Goal: Task Accomplishment & Management: Manage account settings

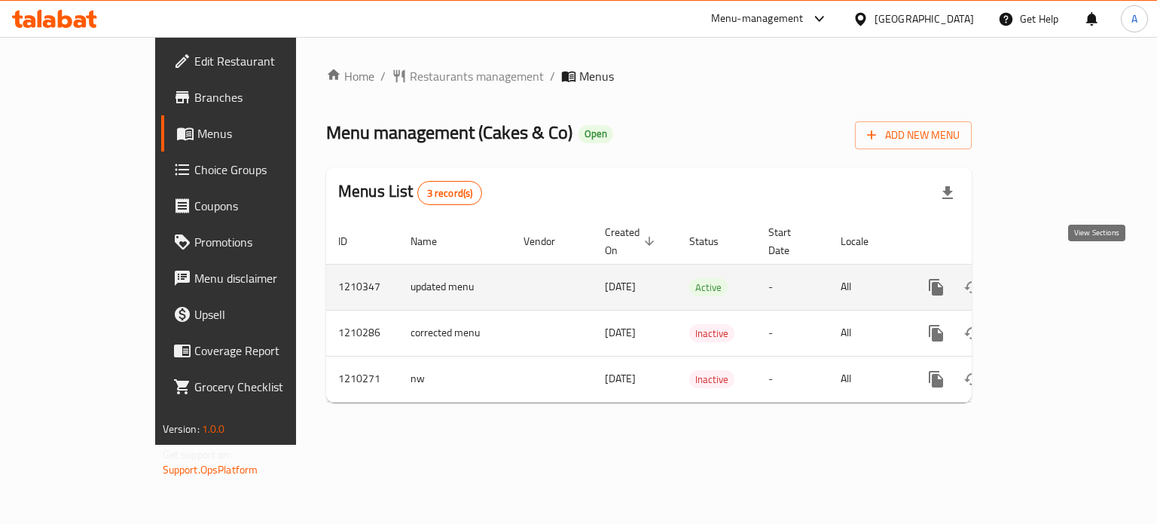
click at [1054, 278] on icon "enhanced table" at bounding box center [1045, 287] width 18 height 18
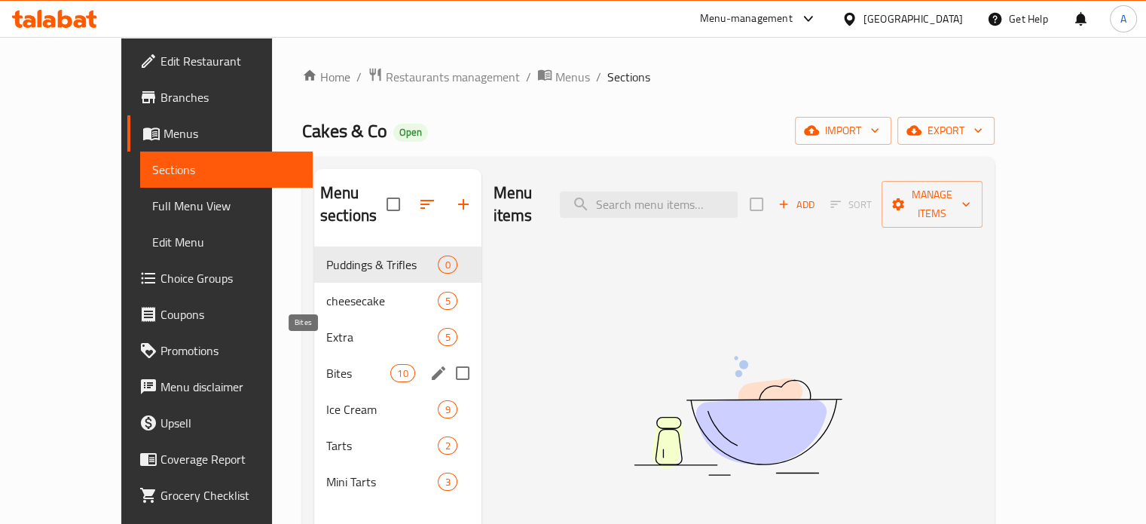
click at [326, 364] on span "Bites" at bounding box center [358, 373] width 64 height 18
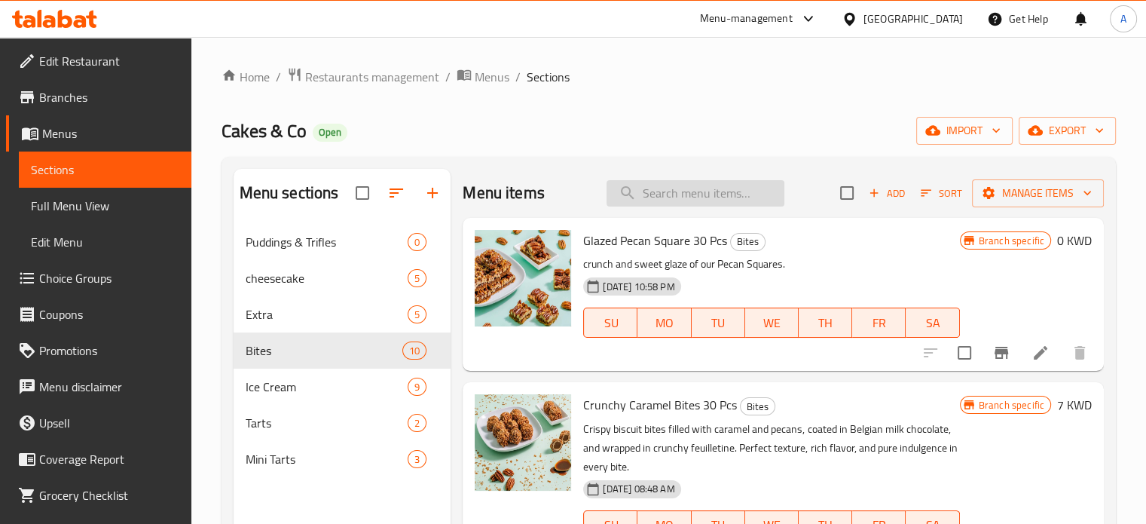
click at [717, 199] on input "search" at bounding box center [696, 193] width 178 height 26
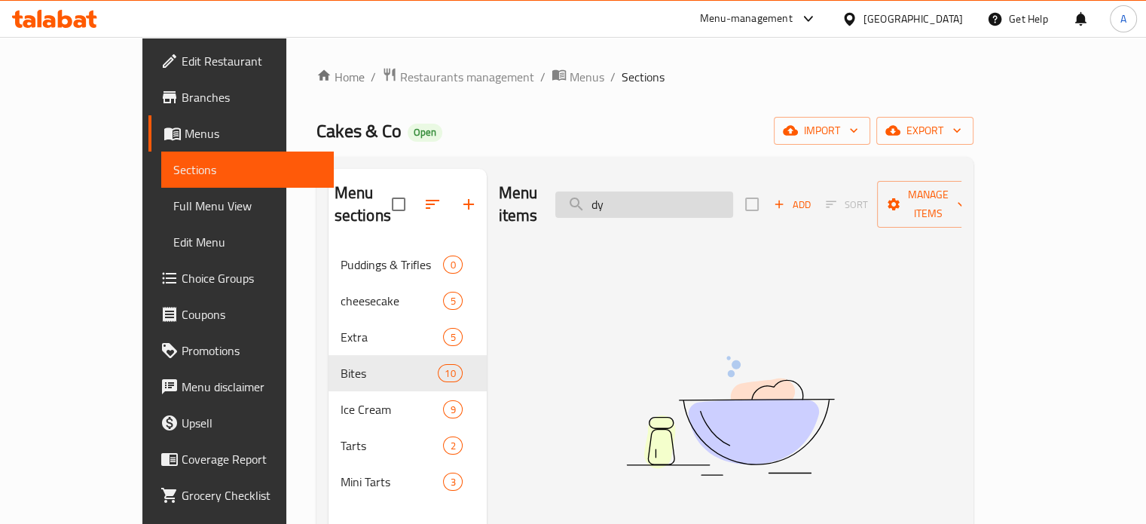
type input "d"
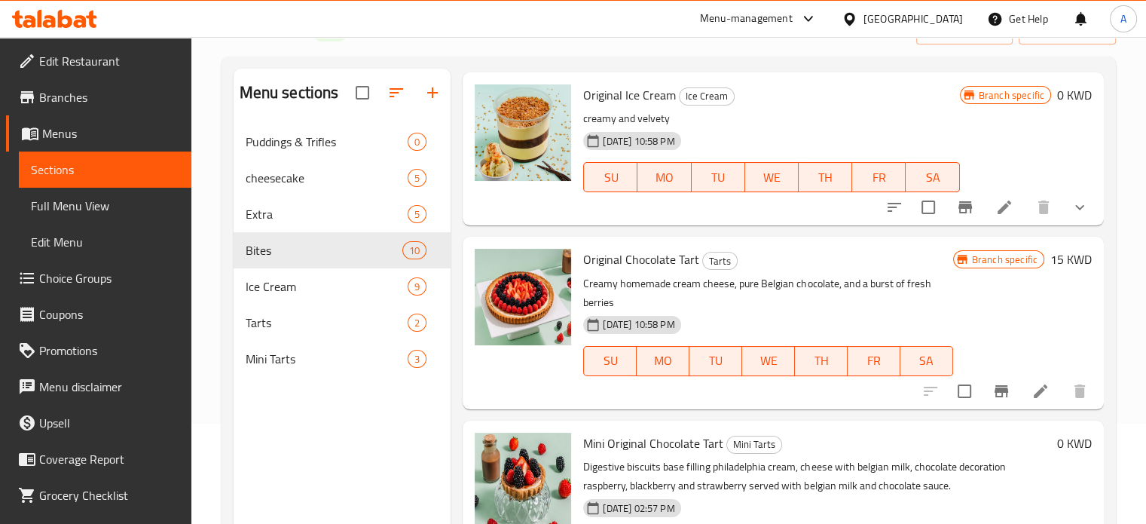
scroll to position [211, 0]
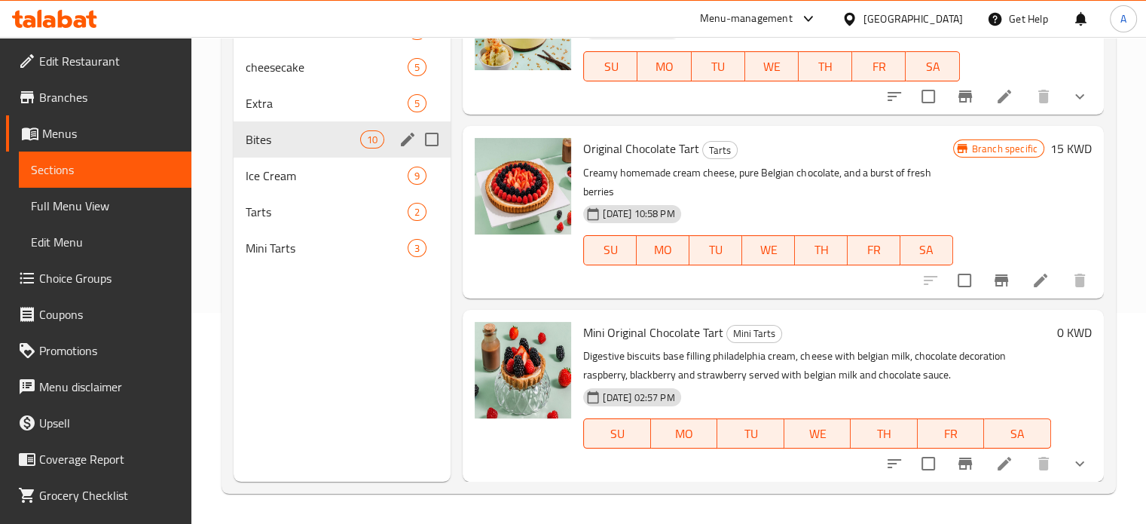
type input "origi"
click at [280, 140] on span "Bites" at bounding box center [303, 139] width 115 height 18
click at [298, 173] on span "Ice Cream" at bounding box center [306, 176] width 121 height 18
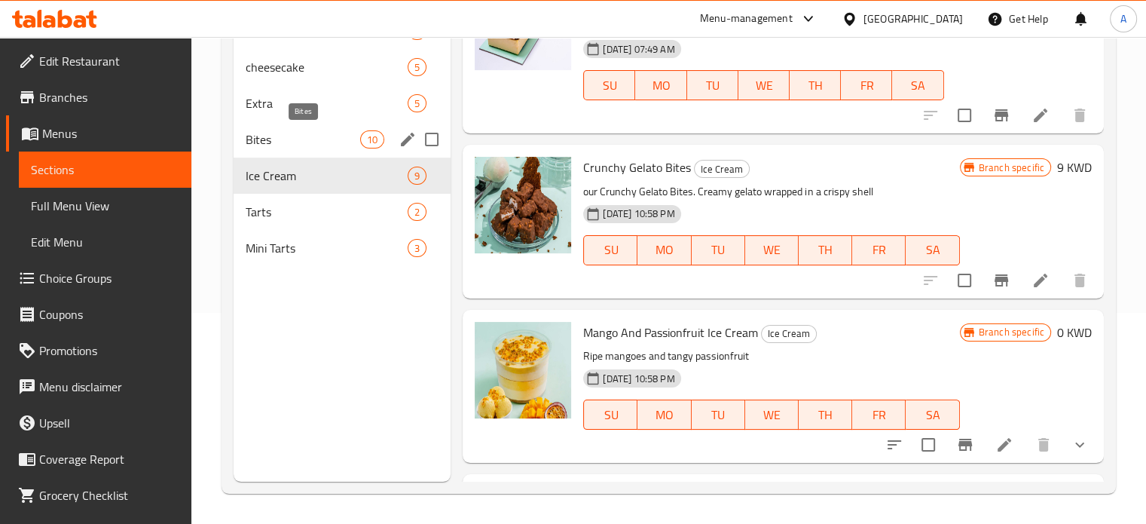
click at [301, 135] on span "Bites" at bounding box center [303, 139] width 115 height 18
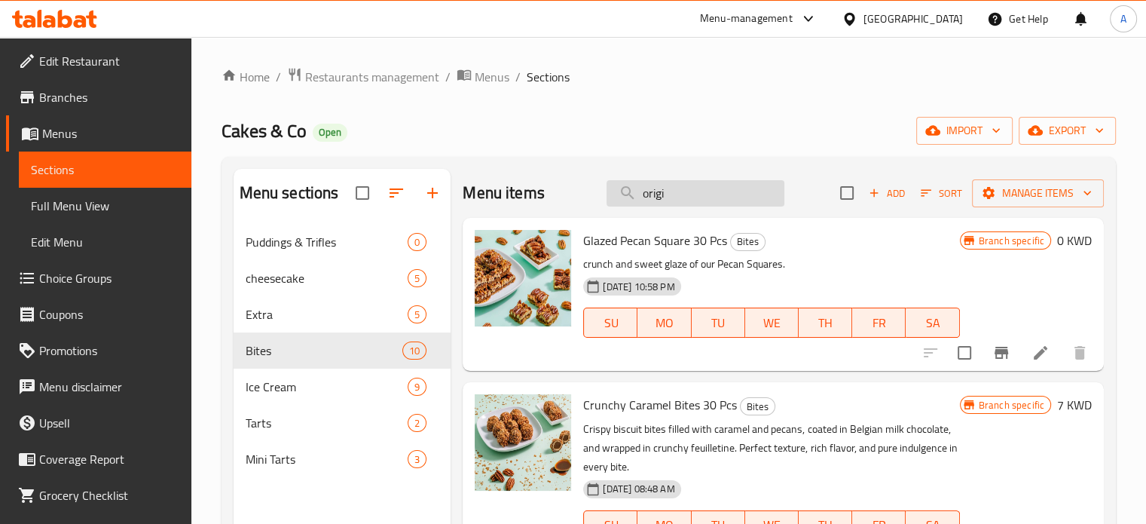
click at [673, 203] on input "origi" at bounding box center [696, 193] width 178 height 26
click at [672, 201] on input "origi" at bounding box center [696, 193] width 178 height 26
click at [589, 165] on div "Menu sections Puddings & Trifles 0 cheesecake 5 Extra 5 Bites 10 Ice Cream 9 Ta…" at bounding box center [669, 431] width 894 height 548
